Goal: Transaction & Acquisition: Purchase product/service

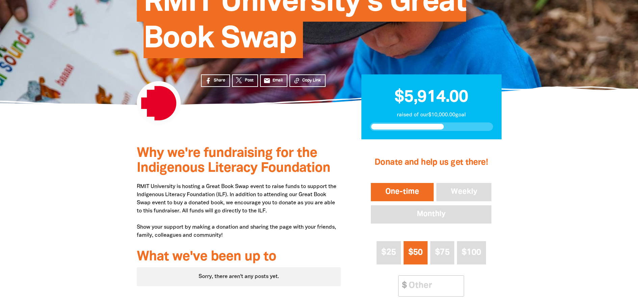
scroll to position [111, 0]
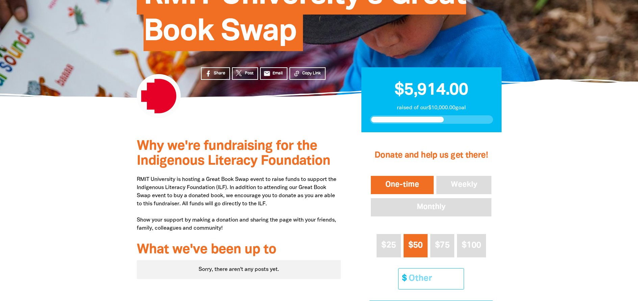
click at [426, 279] on input "Other Amount" at bounding box center [434, 278] width 60 height 21
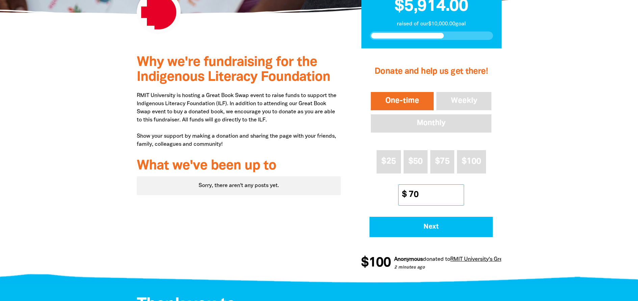
scroll to position [218, 0]
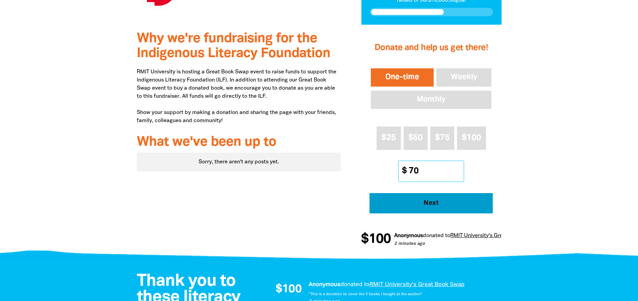
type input "70"
click at [430, 208] on button "Next" at bounding box center [431, 203] width 123 height 20
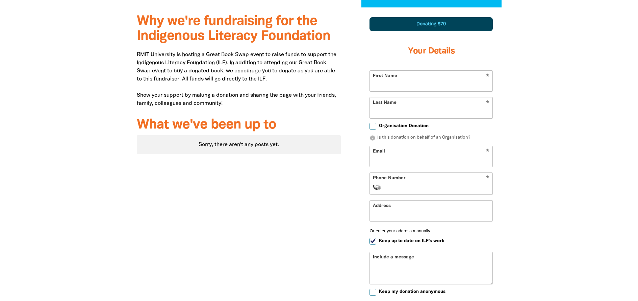
click at [390, 82] on input "First Name" at bounding box center [431, 81] width 123 height 21
type input "[PERSON_NAME]"
click at [416, 159] on input "Email" at bounding box center [431, 156] width 123 height 21
type input "[PERSON_NAME][EMAIL_ADDRESS][PERSON_NAME][DOMAIN_NAME]"
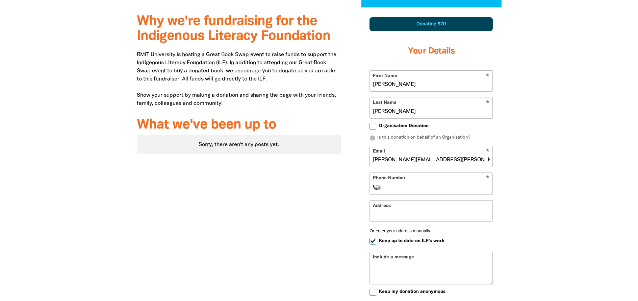
click at [400, 190] on input "Phone Number" at bounding box center [438, 187] width 103 height 8
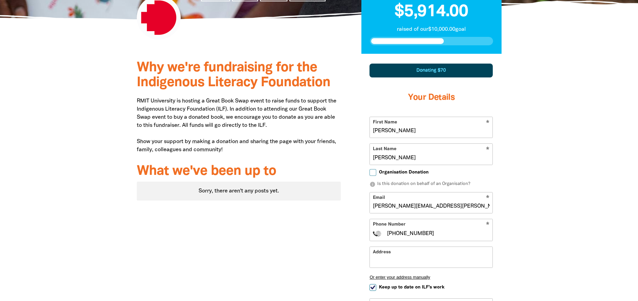
scroll to position [213, 0]
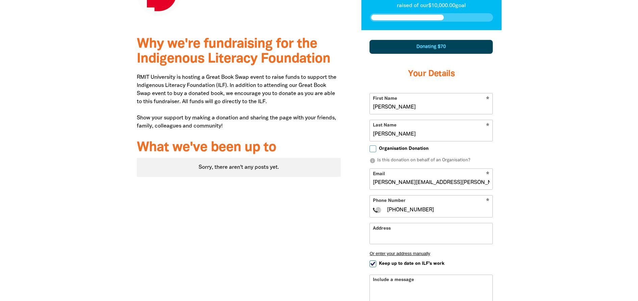
type input "[PHONE_NUMBER]"
click at [434, 48] on div "Donating $70" at bounding box center [431, 47] width 123 height 14
click at [441, 183] on input "[PERSON_NAME][EMAIL_ADDRESS][PERSON_NAME][DOMAIN_NAME]" at bounding box center [431, 179] width 123 height 21
type input "[PERSON_NAME][EMAIL_ADDRESS][PERSON_NAME][DOMAIN_NAME]"
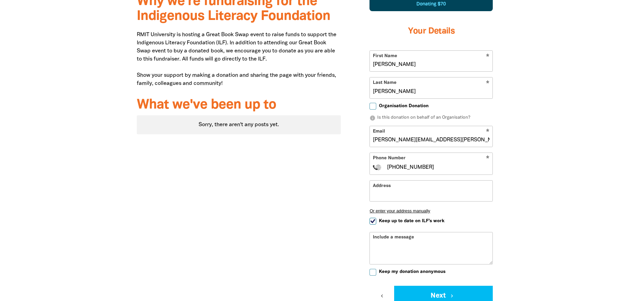
scroll to position [195, 0]
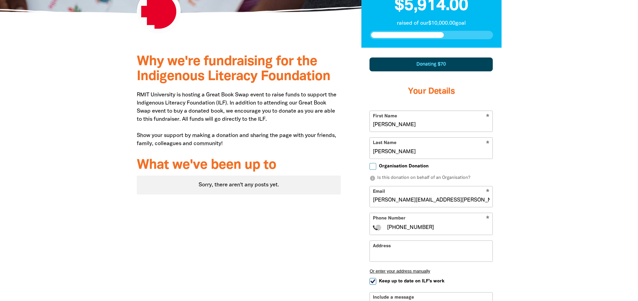
click at [423, 64] on div "Donating $70" at bounding box center [431, 64] width 123 height 14
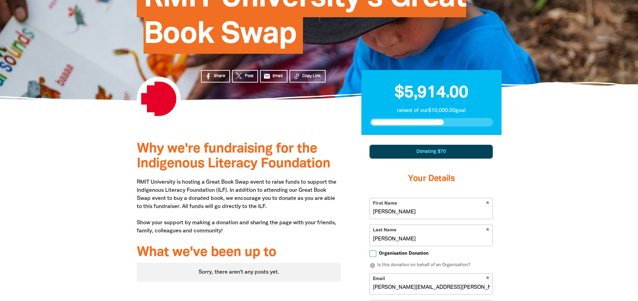
scroll to position [105, 0]
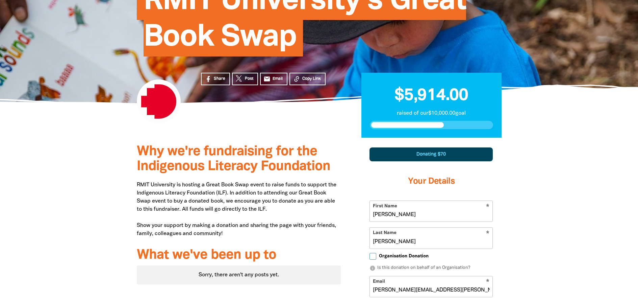
click at [436, 155] on div "Donating $70" at bounding box center [431, 154] width 123 height 14
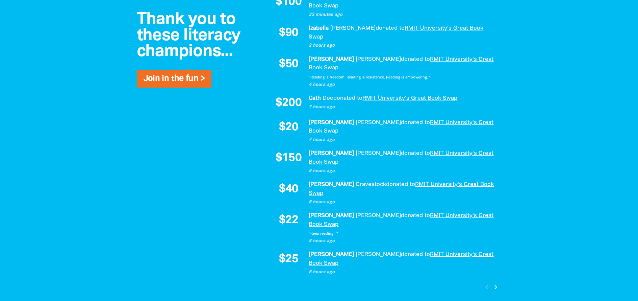
scroll to position [526, 0]
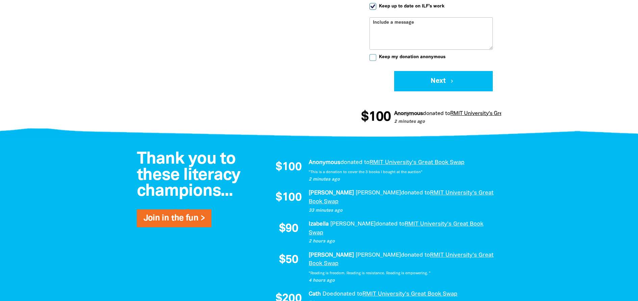
click at [385, 81] on button "chevron_left" at bounding box center [382, 81] width 25 height 20
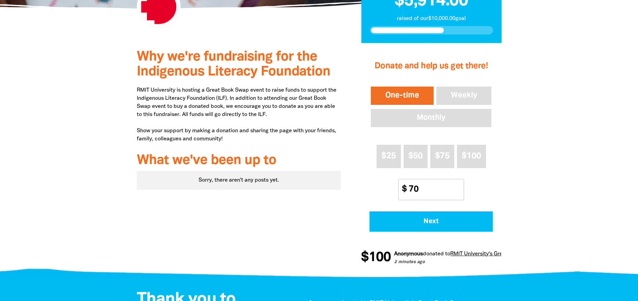
scroll to position [192, 0]
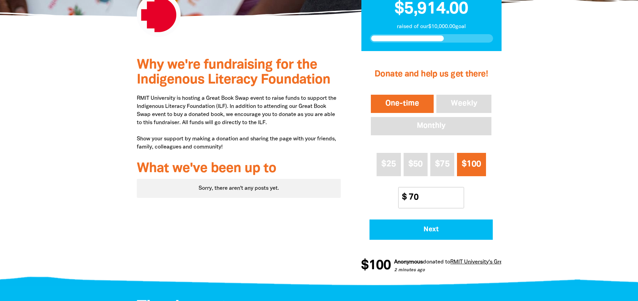
click at [473, 168] on button "$100" at bounding box center [471, 164] width 29 height 23
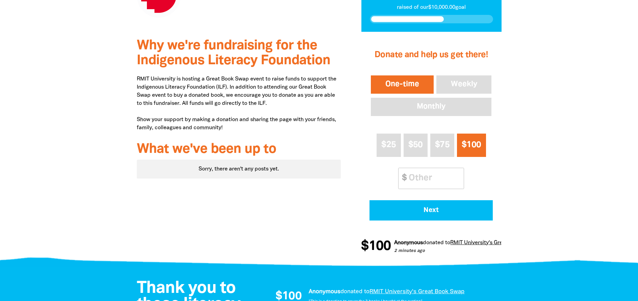
scroll to position [284, 0]
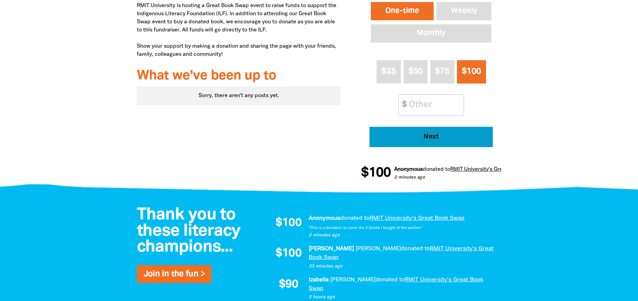
click at [448, 142] on button "Next" at bounding box center [431, 137] width 123 height 20
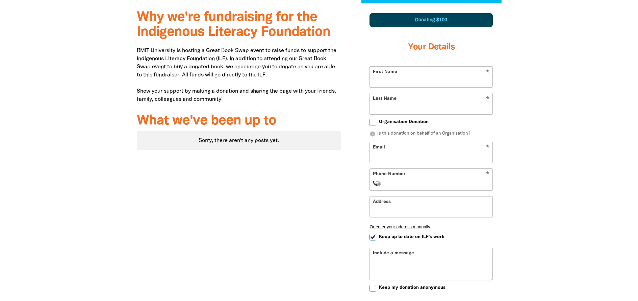
scroll to position [235, 0]
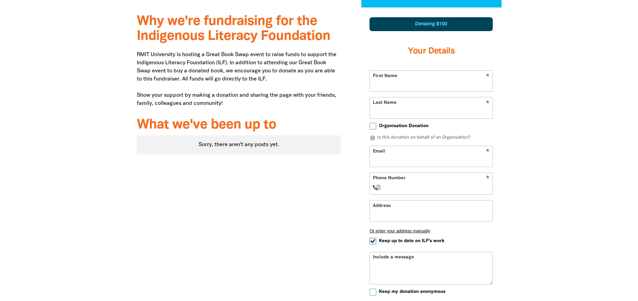
click at [388, 81] on input "First Name" at bounding box center [431, 81] width 123 height 21
type input "[PERSON_NAME]"
click at [397, 161] on input "Email" at bounding box center [431, 156] width 123 height 21
click at [444, 161] on input "[PERSON_NAME][EMAIL_ADDRESS][PERSON_NAME][DOMAIN_NAME]" at bounding box center [431, 156] width 123 height 21
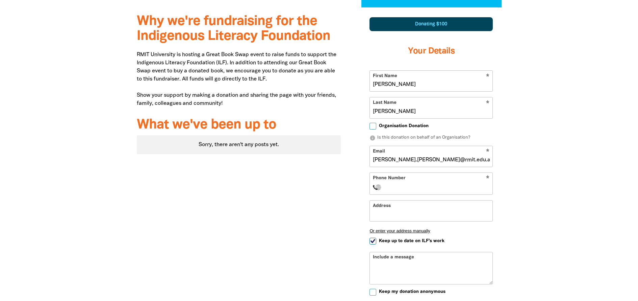
type input "[PERSON_NAME][EMAIL_ADDRESS][PERSON_NAME][DOMAIN_NAME]"
click at [399, 190] on input "Phone Number" at bounding box center [438, 187] width 103 height 8
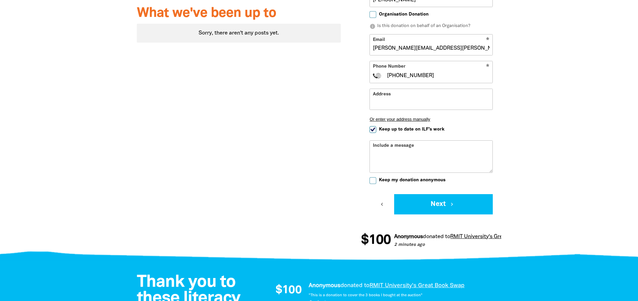
scroll to position [351, 0]
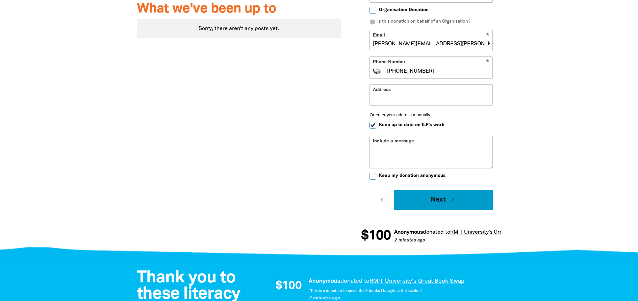
type input "[PHONE_NUMBER]"
click at [456, 197] on button "Next chevron_right" at bounding box center [443, 200] width 99 height 20
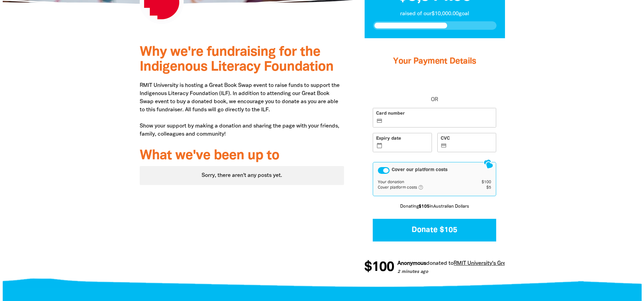
scroll to position [199, 0]
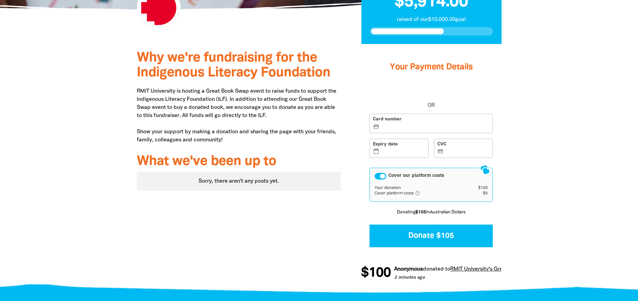
click at [380, 176] on div "Cover our platform costs" at bounding box center [381, 176] width 12 height 7
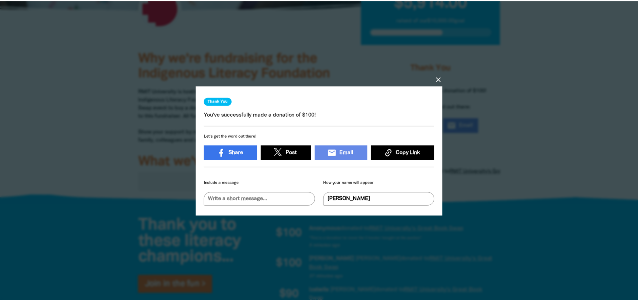
scroll to position [4, 0]
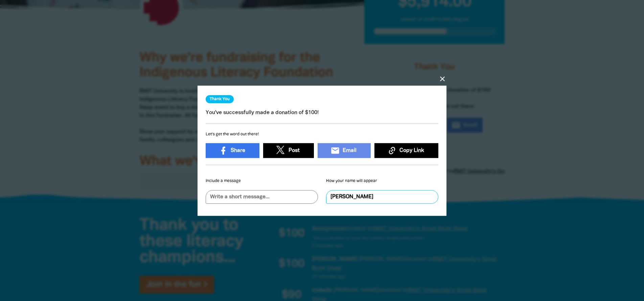
click at [352, 197] on input "[PERSON_NAME]" at bounding box center [382, 197] width 112 height 14
type input "[PERSON_NAME]"
click at [423, 195] on span "Update" at bounding box center [425, 196] width 20 height 5
click at [442, 78] on icon "close" at bounding box center [442, 78] width 8 height 8
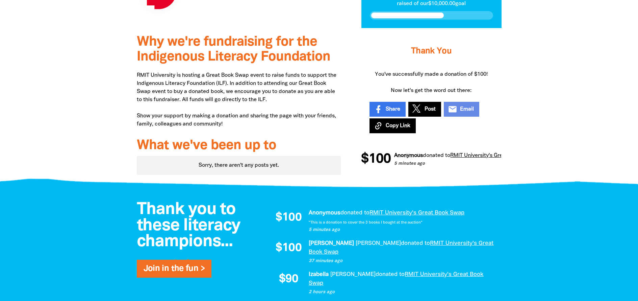
scroll to position [224, 0]
